Goal: Task Accomplishment & Management: Use online tool/utility

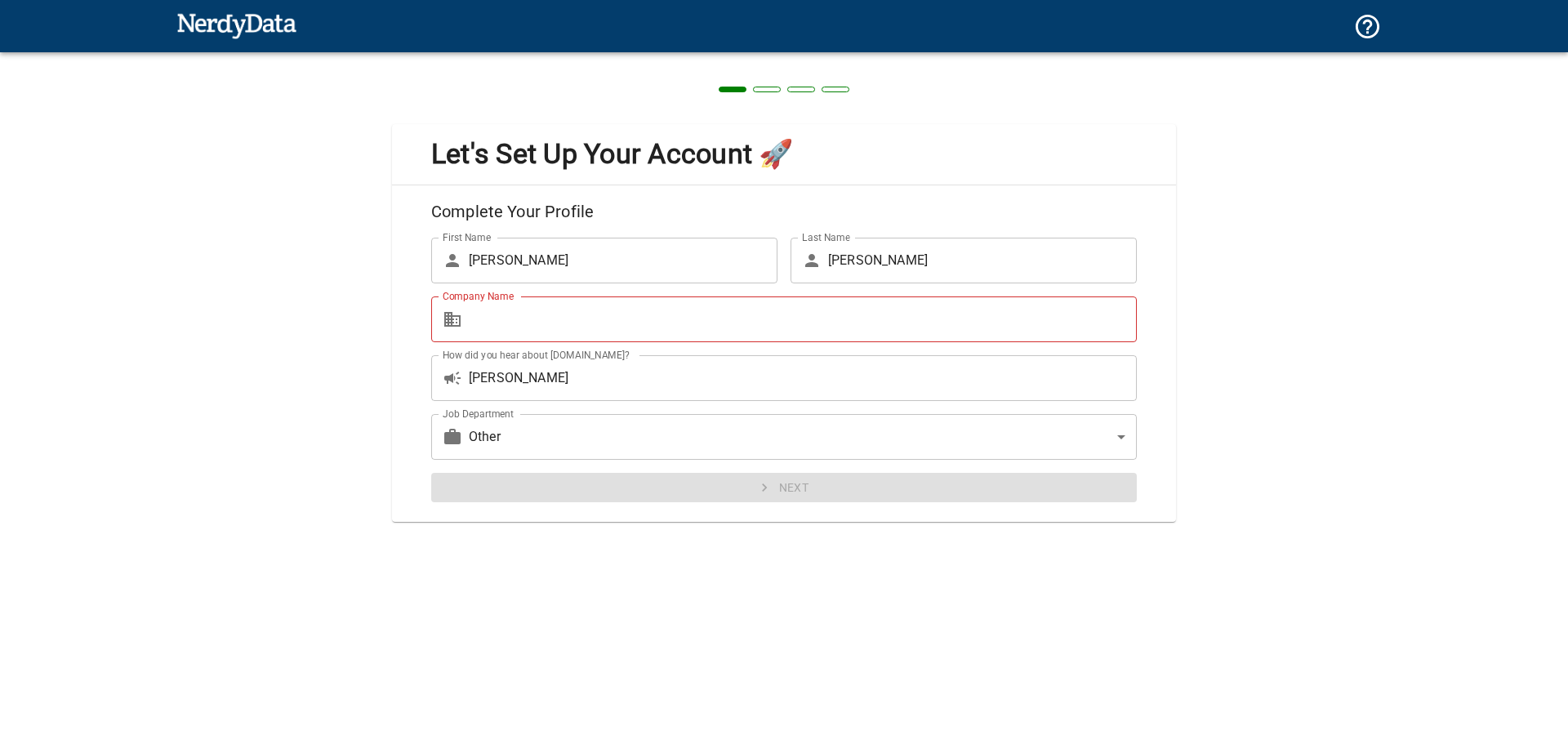
click at [753, 495] on div "Next" at bounding box center [778, 482] width 719 height 43
click at [570, 333] on input "Company Name" at bounding box center [802, 319] width 668 height 46
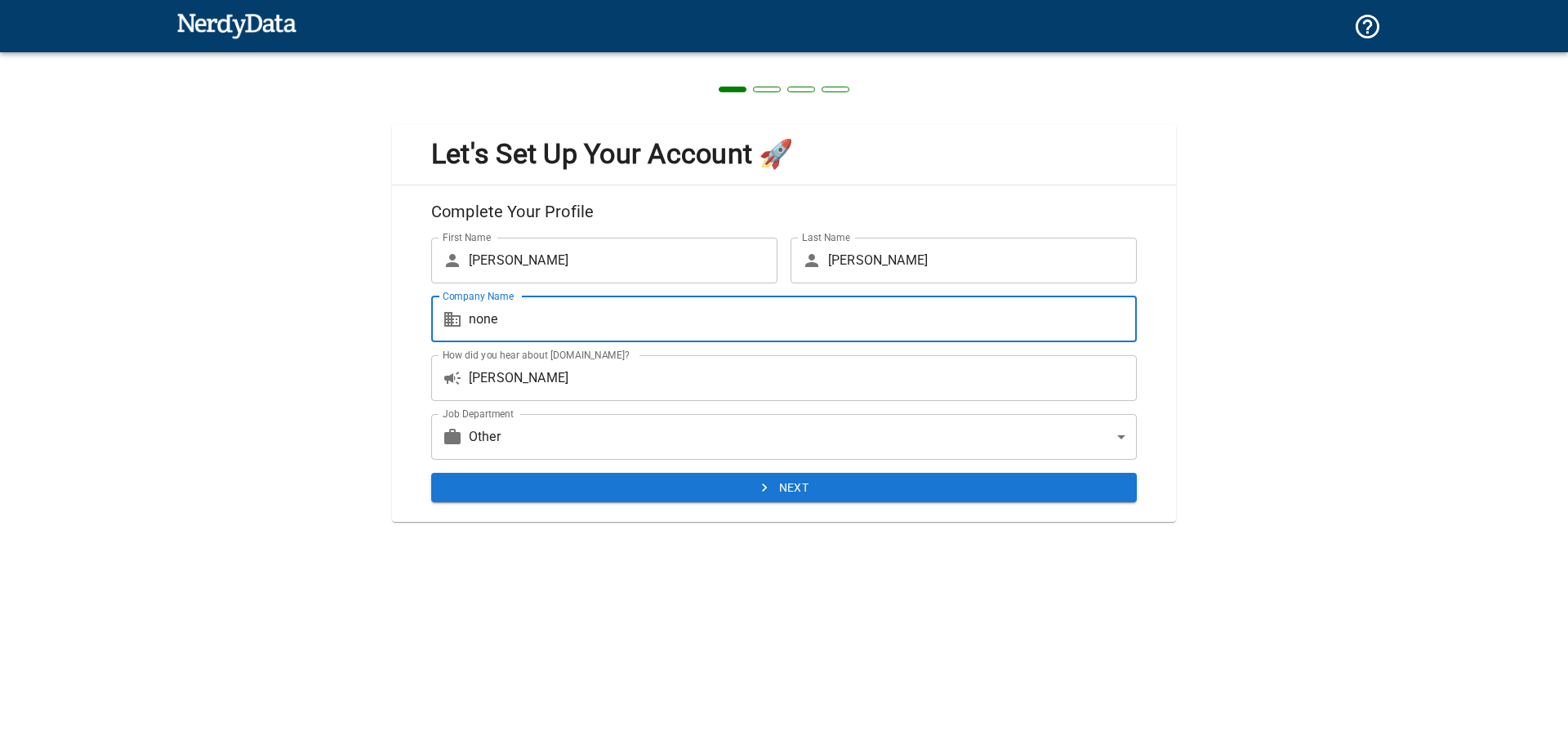
type input "none"
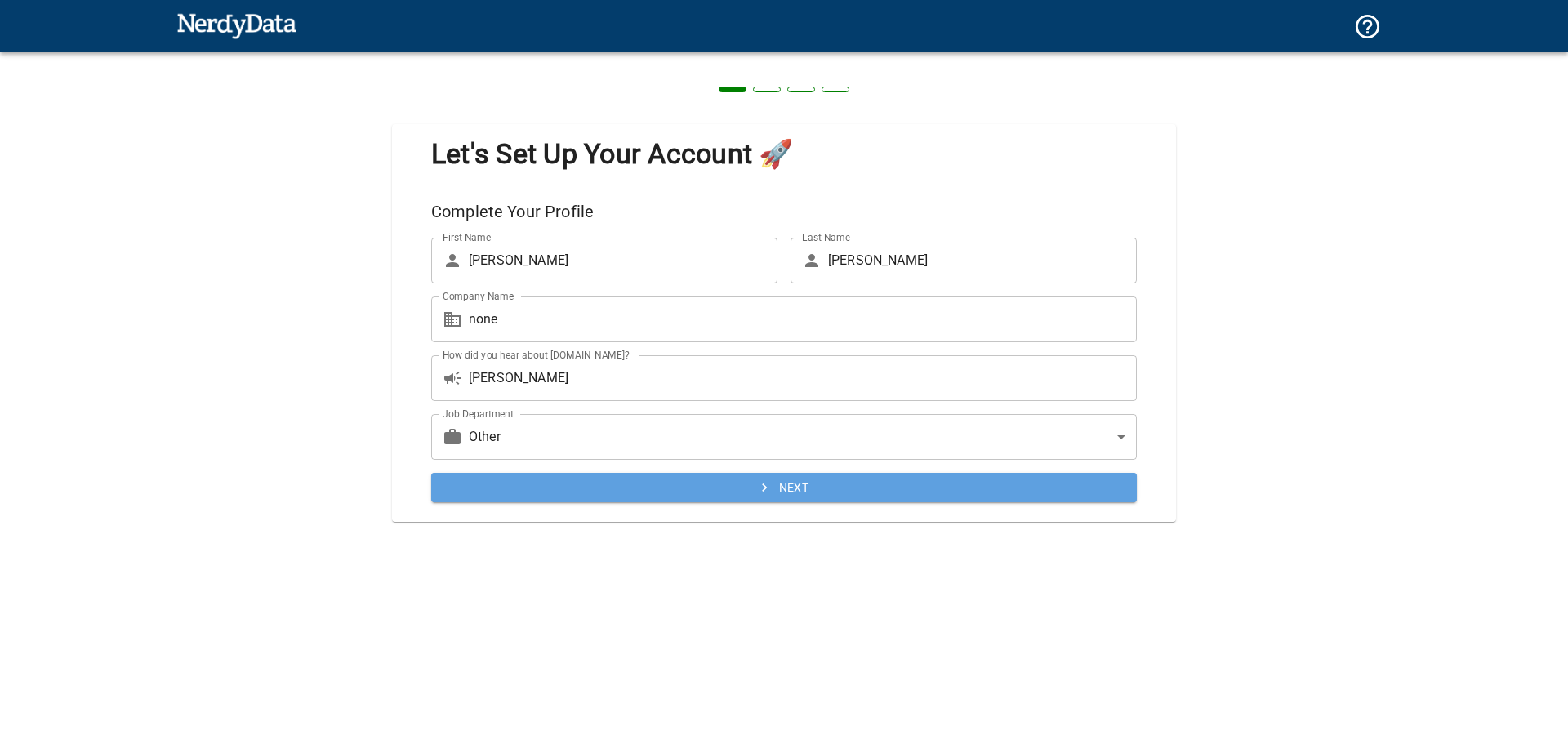
click at [791, 479] on button "Next" at bounding box center [784, 488] width 705 height 30
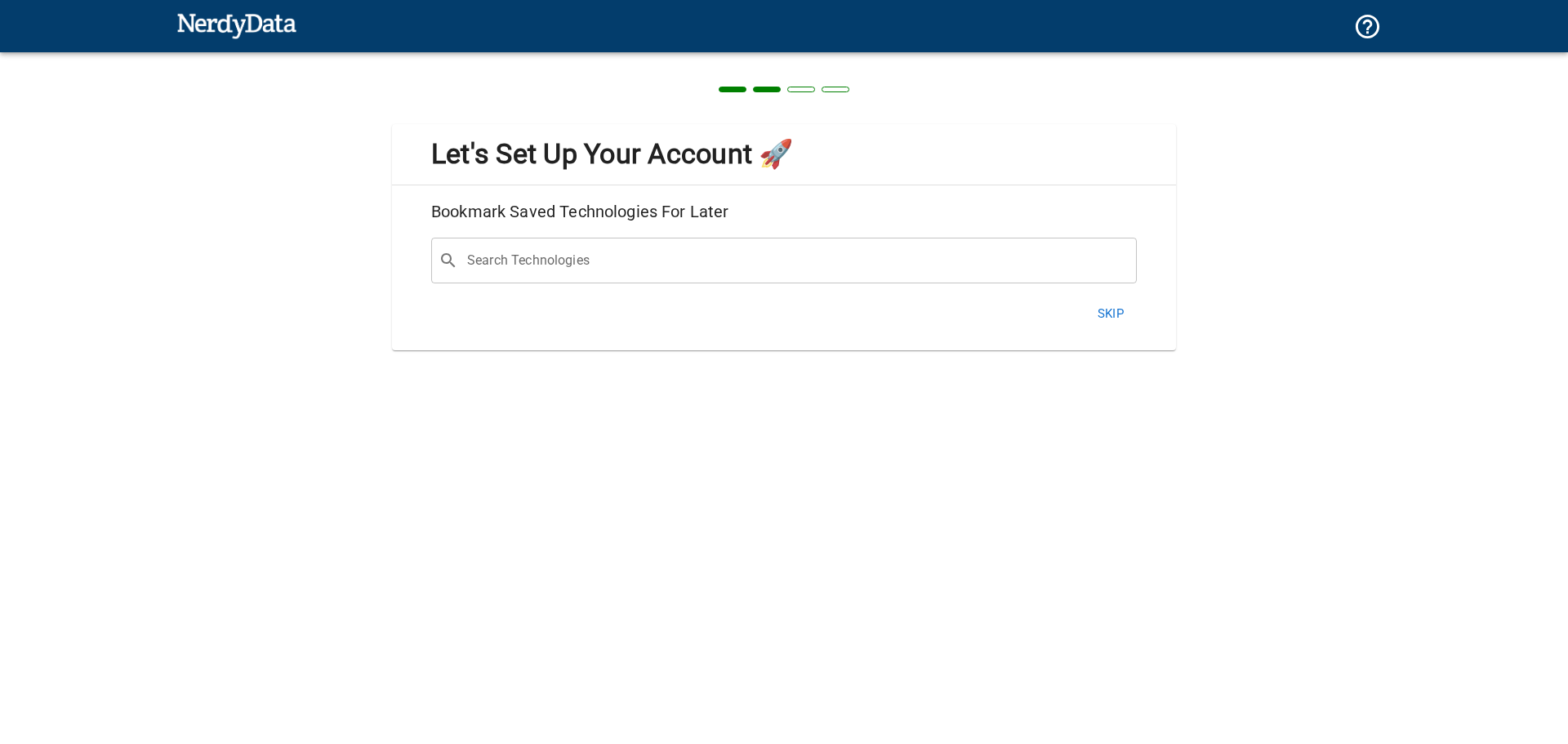
click at [1115, 308] on button "Skip" at bounding box center [1111, 313] width 53 height 34
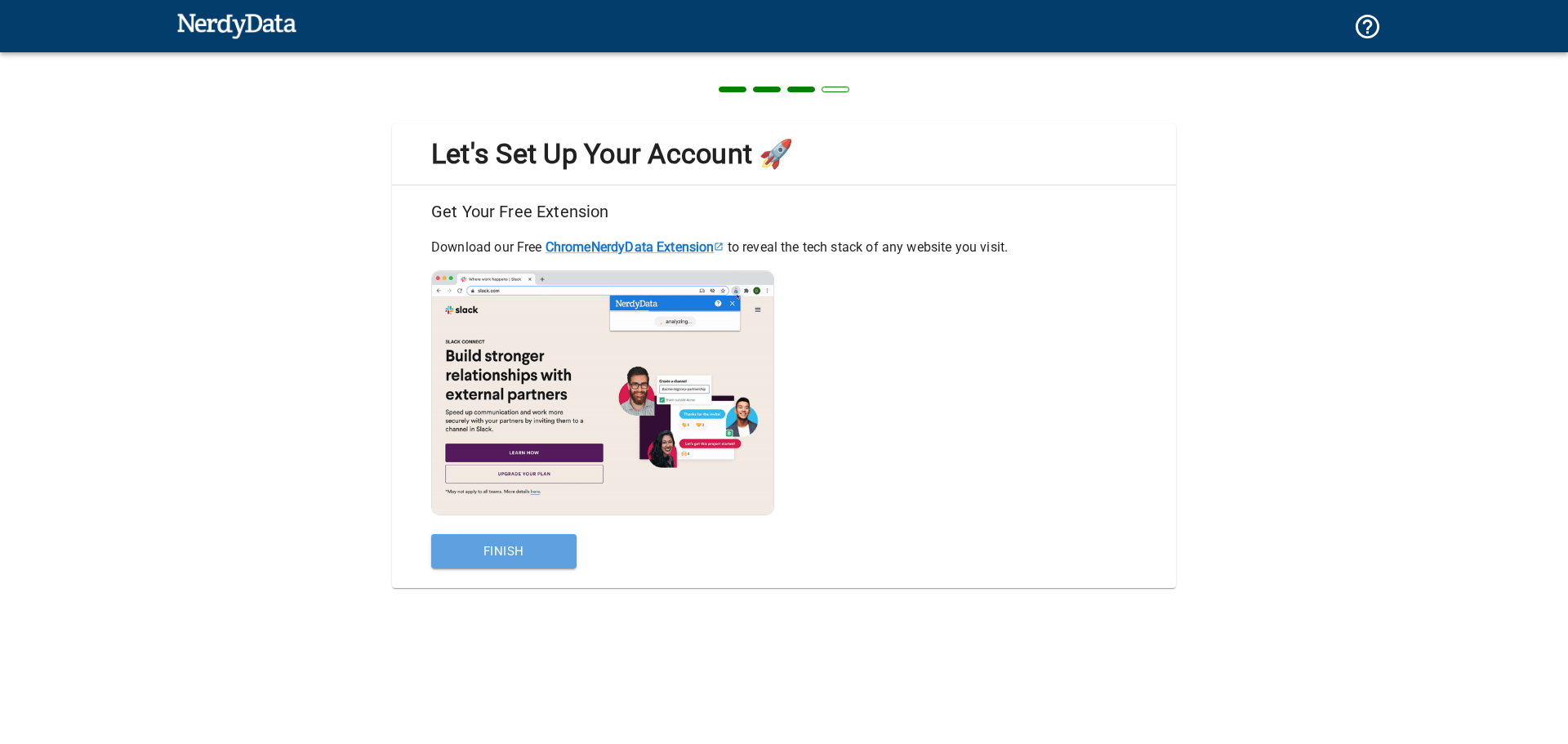
click at [508, 555] on button "Finish" at bounding box center [503, 551] width 146 height 34
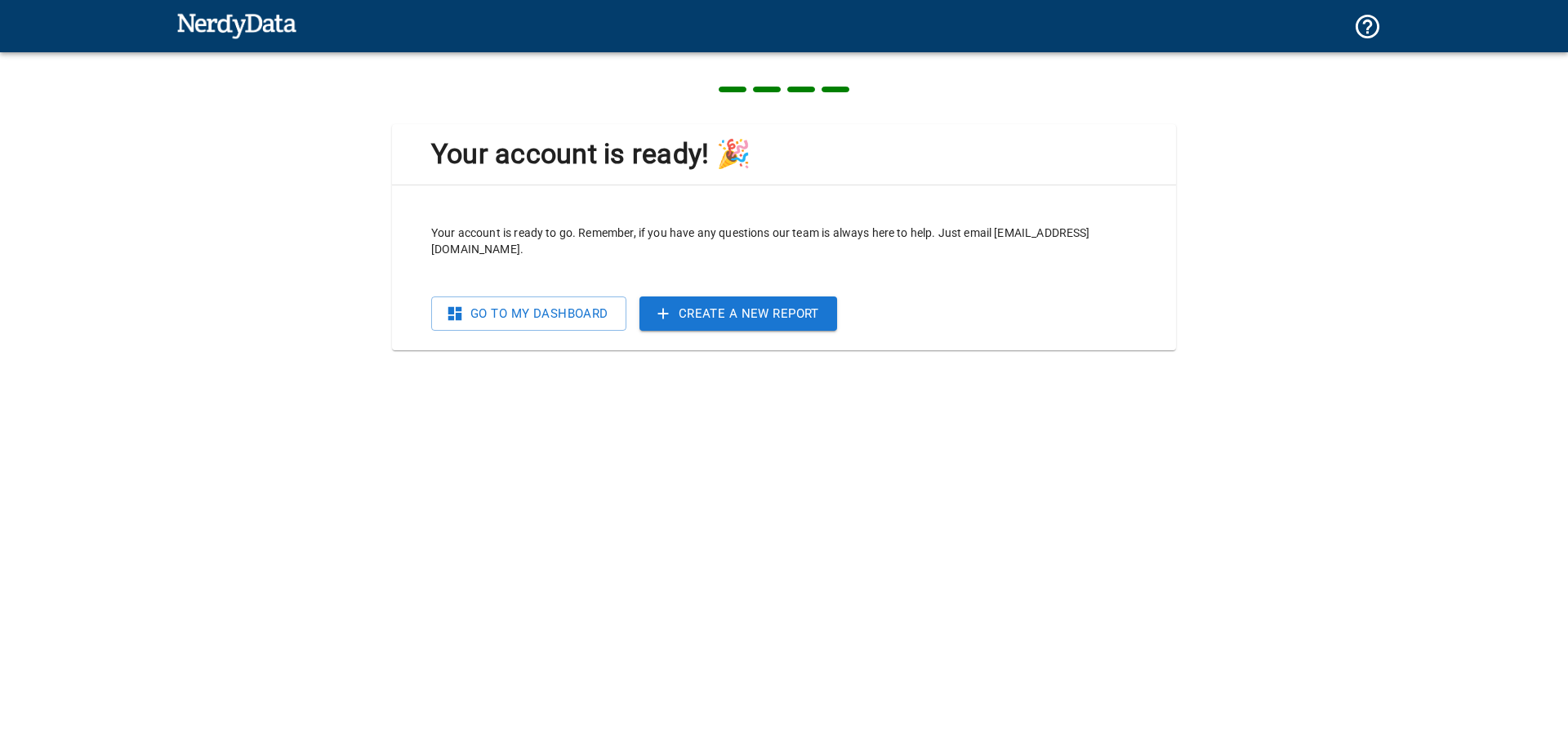
click at [518, 296] on link "Go To My Dashboard" at bounding box center [529, 313] width 196 height 34
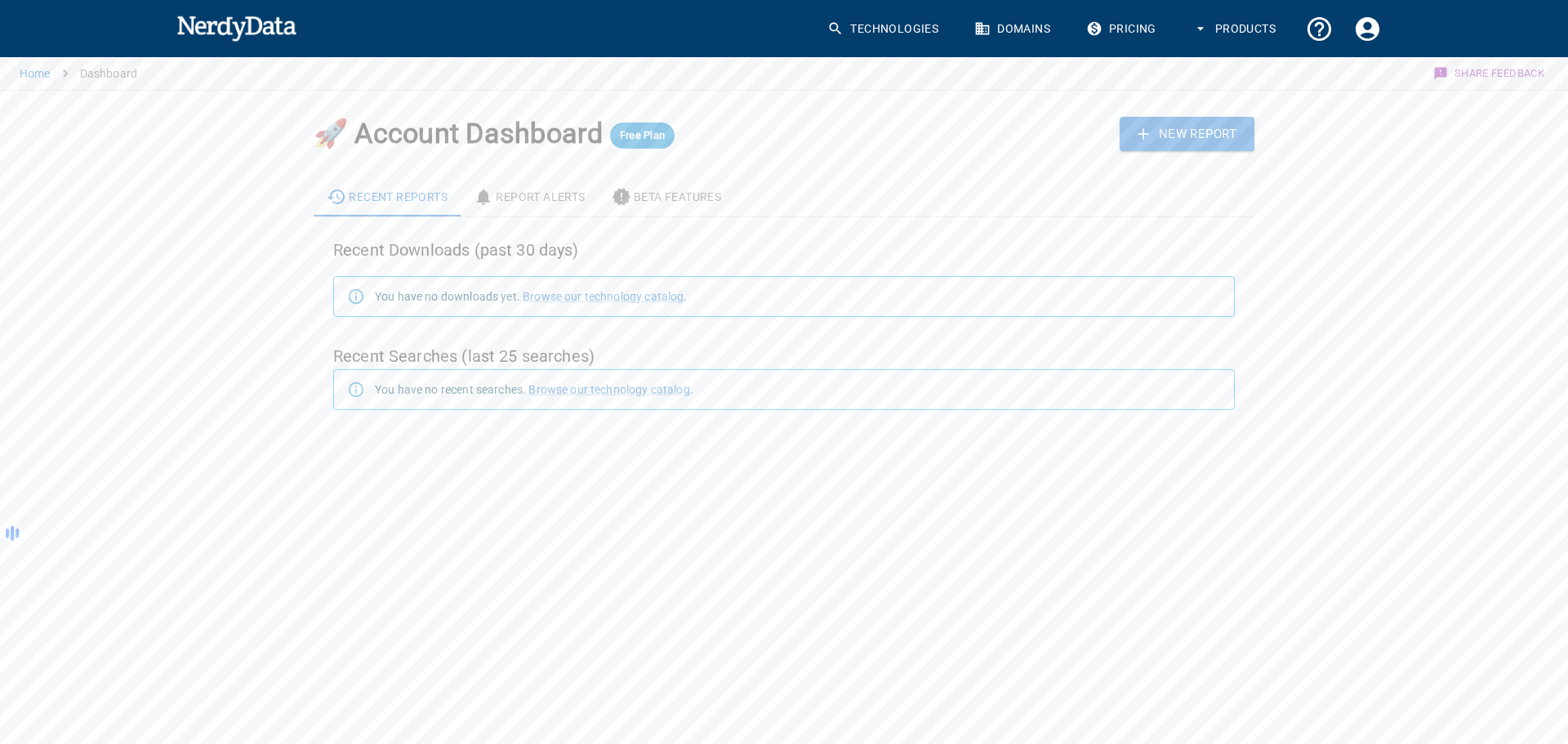
click at [1195, 132] on link "New Report" at bounding box center [1187, 134] width 135 height 34
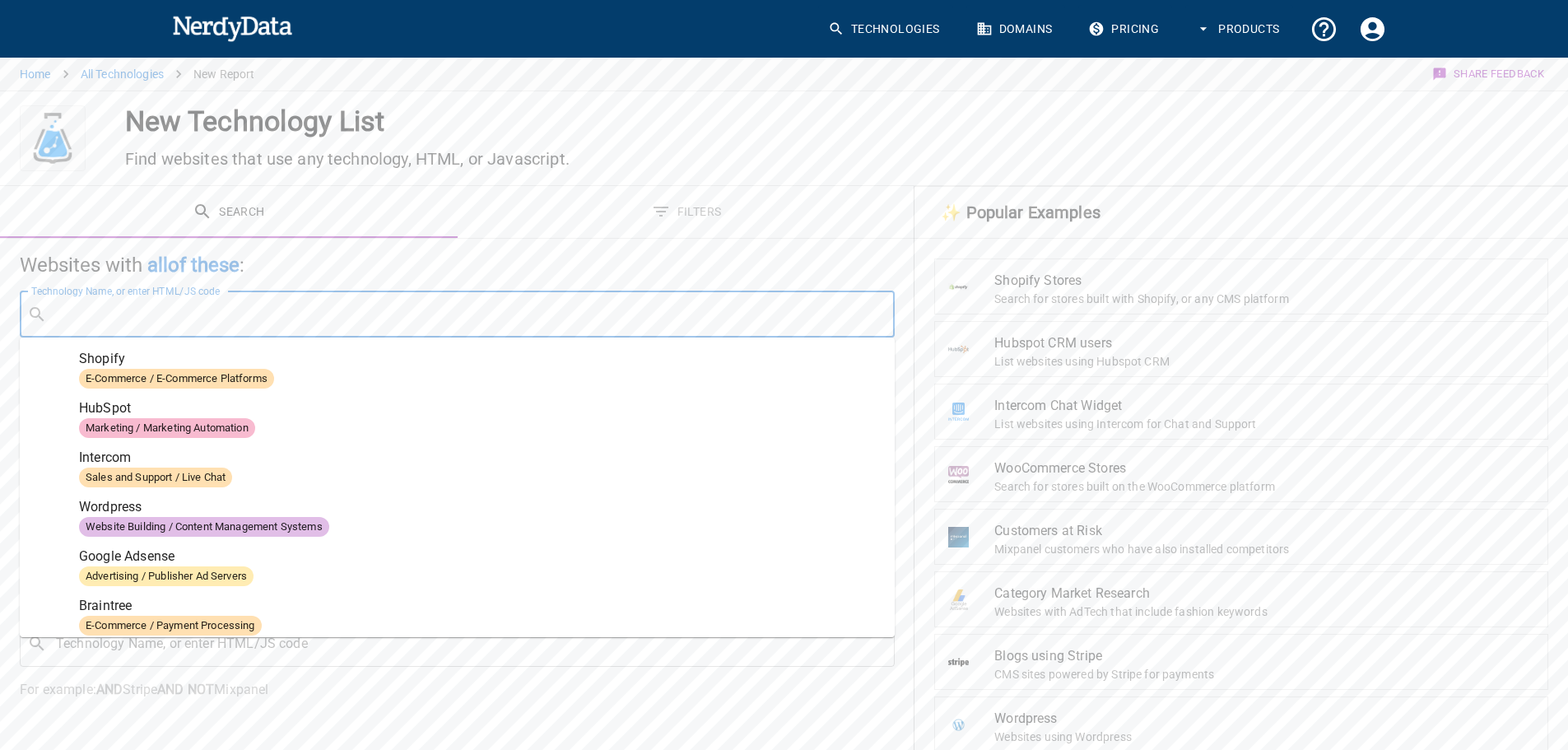
click at [372, 307] on input "Technology Name, or enter HTML/JS code" at bounding box center [470, 314] width 834 height 31
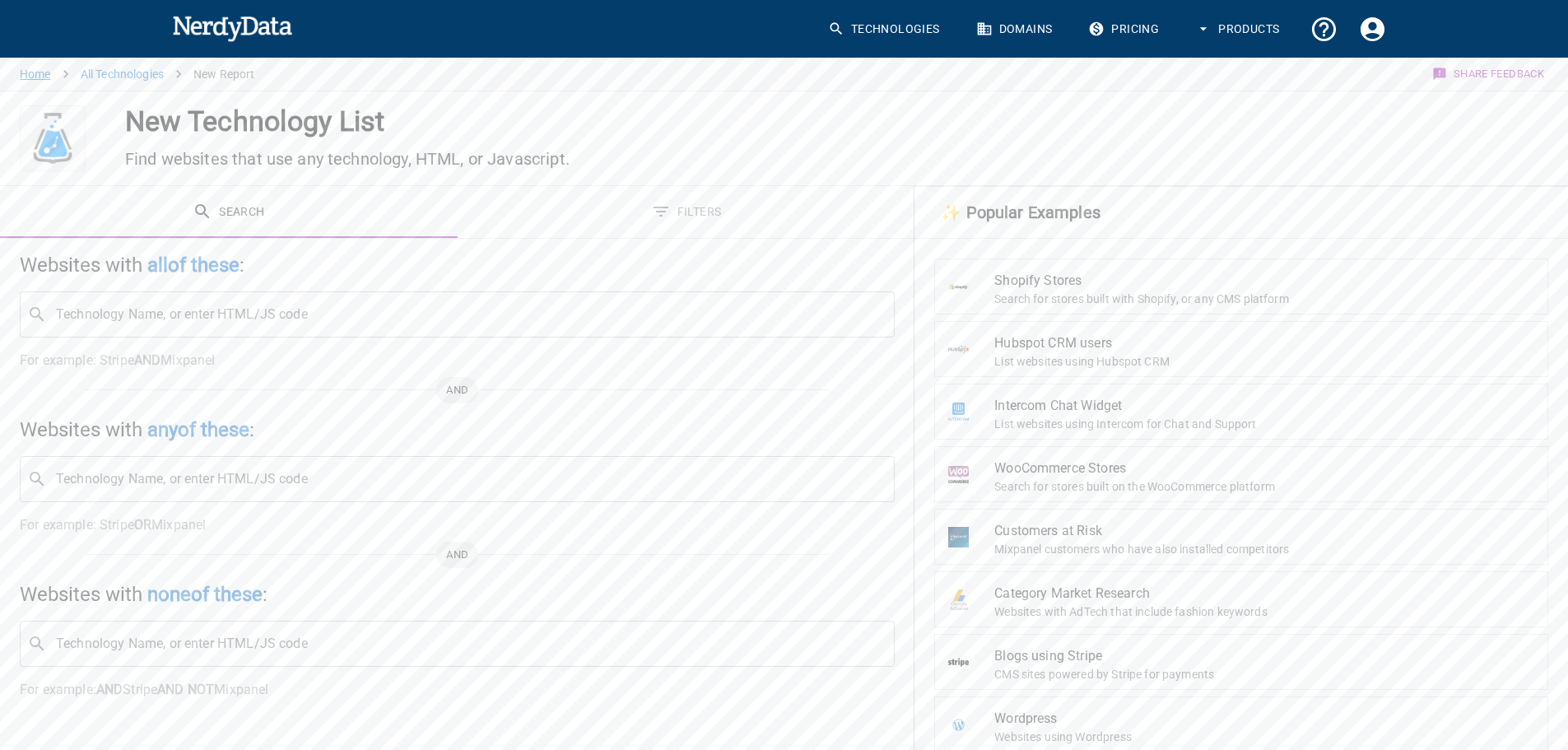
click at [36, 74] on link "Home" at bounding box center [35, 74] width 31 height 13
